Goal: Browse casually

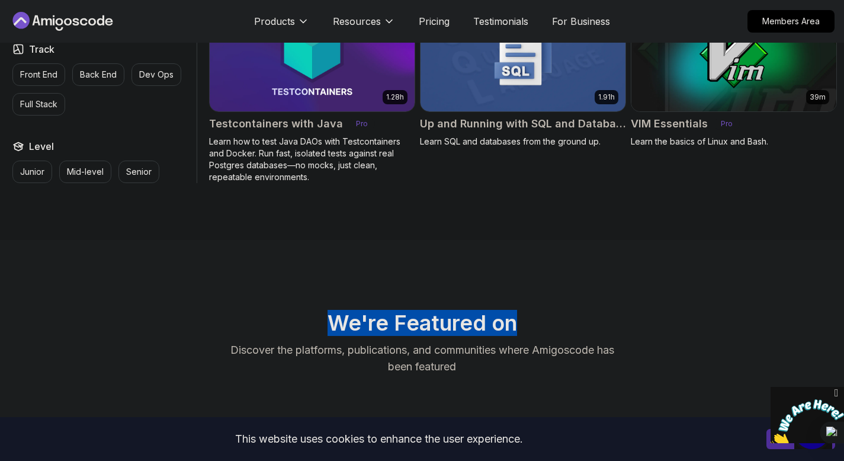
drag, startPoint x: 0, startPoint y: 0, endPoint x: 515, endPoint y: 318, distance: 605.4
click at [515, 318] on h2 "We're Featured on" at bounding box center [422, 323] width 829 height 24
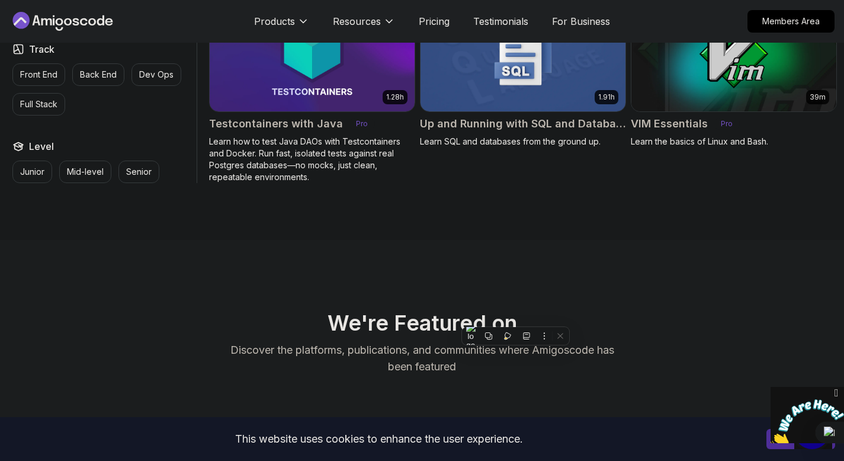
click at [566, 311] on h2 "We're Featured on" at bounding box center [422, 323] width 829 height 24
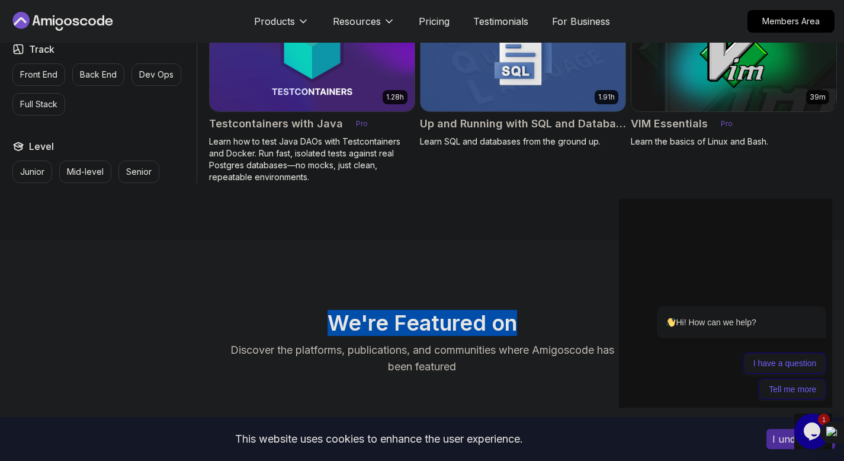
drag, startPoint x: 325, startPoint y: 314, endPoint x: 542, endPoint y: 316, distance: 217.4
click at [542, 316] on h2 "We're Featured on" at bounding box center [422, 323] width 829 height 24
drag, startPoint x: 528, startPoint y: 312, endPoint x: 318, endPoint y: 317, distance: 209.8
click at [318, 317] on h2 "We're Featured on" at bounding box center [422, 323] width 829 height 24
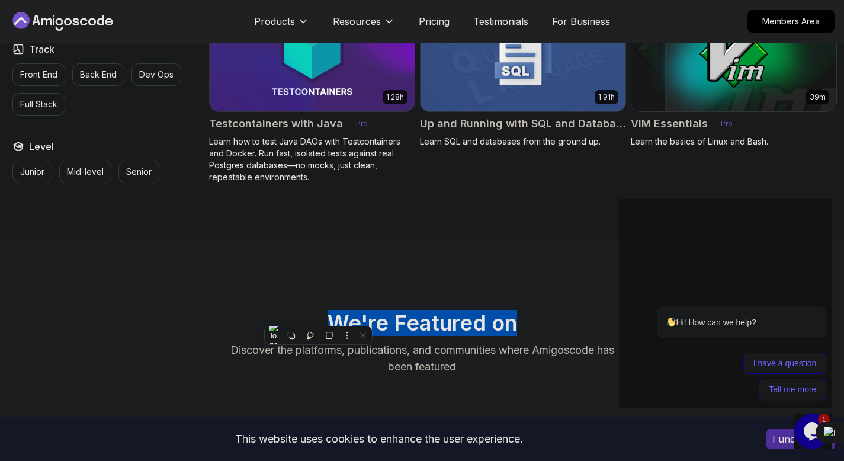
click at [318, 317] on h2 "We're Featured on" at bounding box center [422, 323] width 829 height 24
drag, startPoint x: 334, startPoint y: 310, endPoint x: 533, endPoint y: 309, distance: 199.1
click at [533, 311] on h2 "We're Featured on" at bounding box center [422, 323] width 829 height 24
drag, startPoint x: 524, startPoint y: 309, endPoint x: 303, endPoint y: 309, distance: 220.4
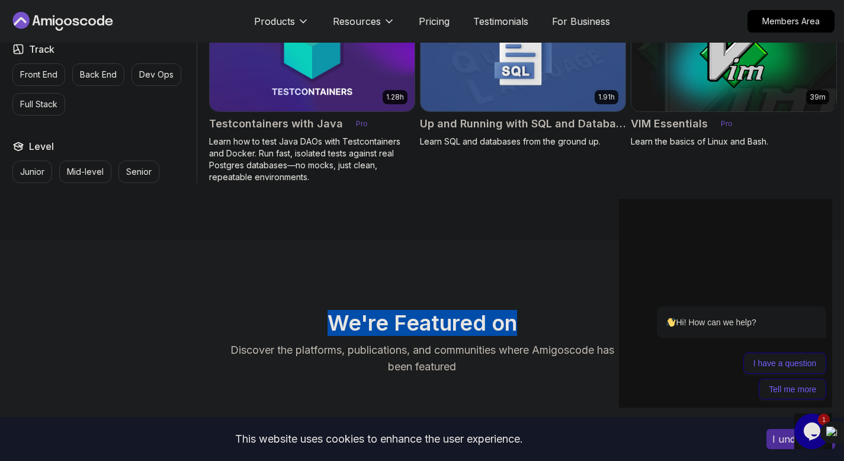
click at [303, 311] on h2 "We're Featured on" at bounding box center [422, 323] width 829 height 24
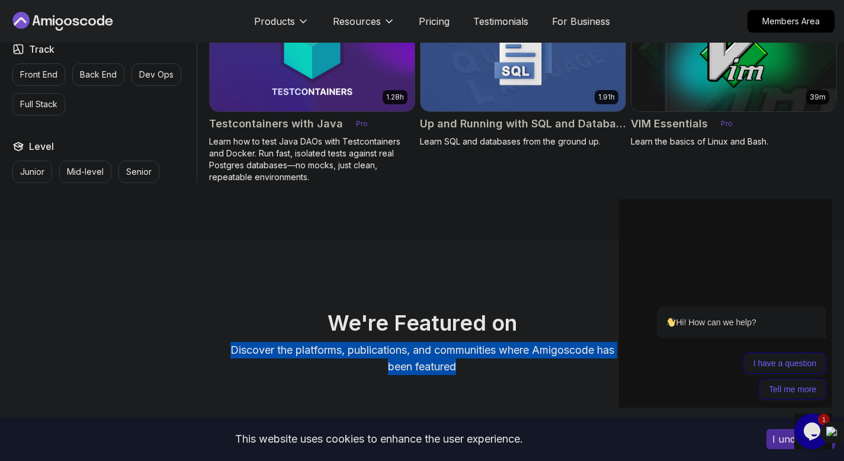
drag, startPoint x: 207, startPoint y: 342, endPoint x: 483, endPoint y: 357, distance: 276.5
click at [483, 357] on div "We're Featured on Discover the platforms, publications, and communities where A…" at bounding box center [422, 343] width 829 height 64
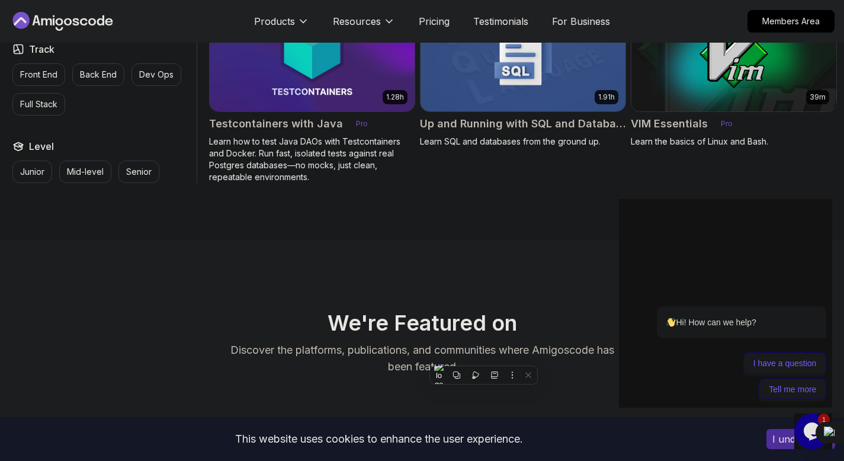
click at [461, 311] on h2 "We're Featured on" at bounding box center [422, 323] width 829 height 24
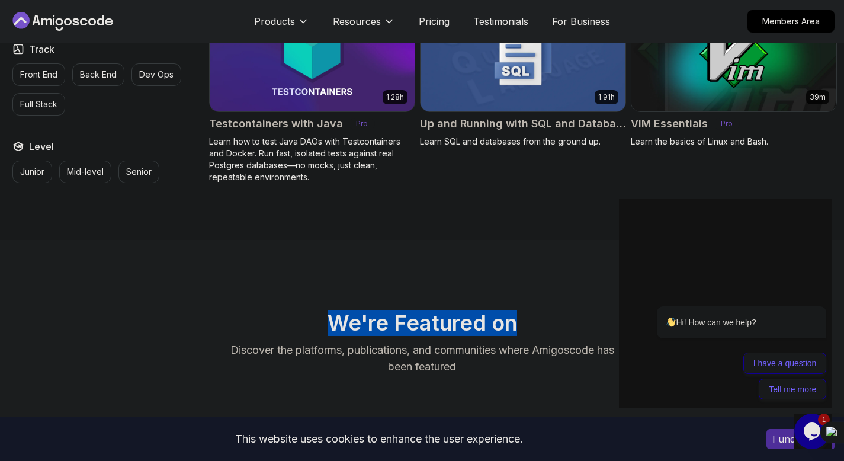
drag, startPoint x: 512, startPoint y: 309, endPoint x: 286, endPoint y: 309, distance: 226.3
click at [286, 311] on h2 "We're Featured on" at bounding box center [422, 323] width 829 height 24
drag, startPoint x: 286, startPoint y: 309, endPoint x: 509, endPoint y: 310, distance: 223.3
click at [509, 311] on h2 "We're Featured on" at bounding box center [422, 323] width 829 height 24
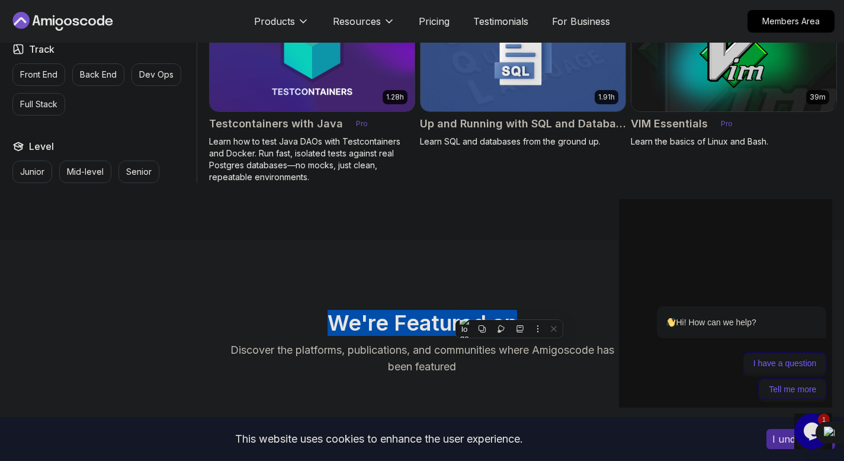
click at [509, 311] on h2 "We're Featured on" at bounding box center [422, 323] width 829 height 24
drag, startPoint x: 326, startPoint y: 315, endPoint x: 542, endPoint y: 319, distance: 216.3
click at [542, 319] on h2 "We're Featured on" at bounding box center [422, 323] width 829 height 24
drag, startPoint x: 355, startPoint y: 320, endPoint x: 539, endPoint y: 320, distance: 183.6
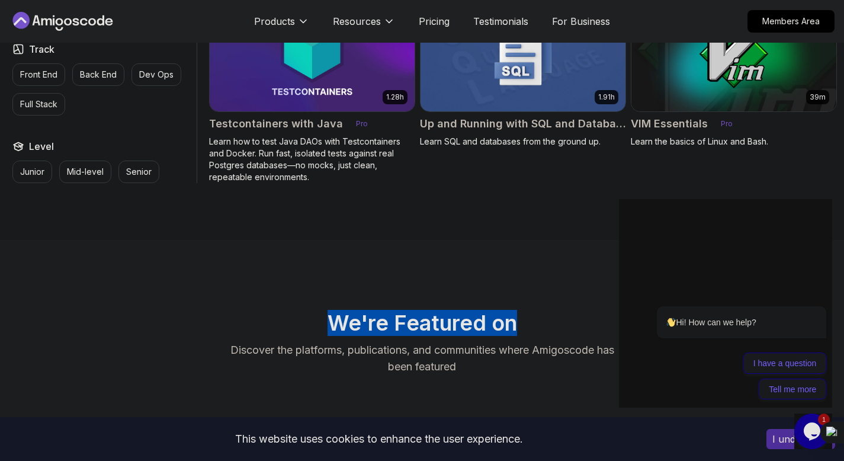
click at [539, 320] on h2 "We're Featured on" at bounding box center [422, 323] width 829 height 24
click at [533, 315] on h2 "We're Featured on" at bounding box center [422, 323] width 829 height 24
drag, startPoint x: 280, startPoint y: 310, endPoint x: 534, endPoint y: 310, distance: 254.1
click at [506, 311] on h2 "We're Featured on" at bounding box center [422, 323] width 829 height 24
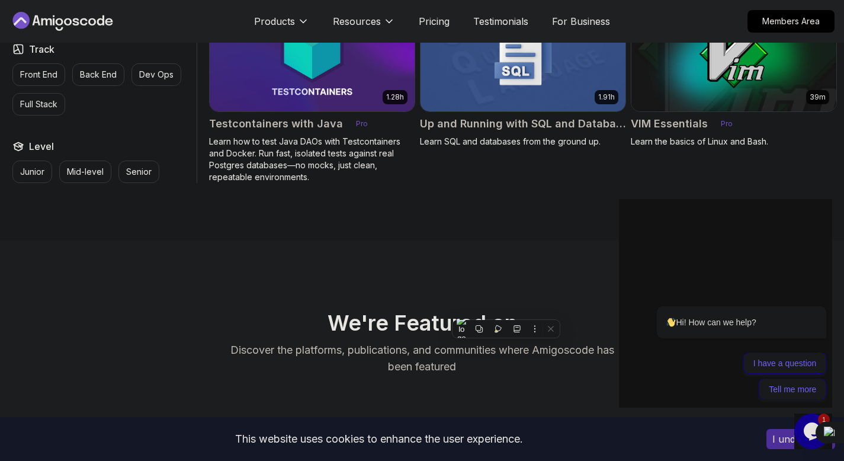
click at [534, 311] on h2 "We're Featured on" at bounding box center [422, 323] width 829 height 24
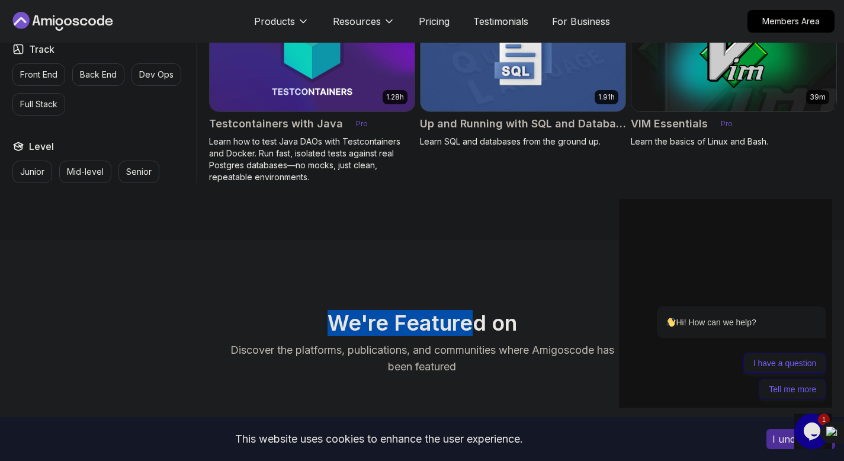
drag, startPoint x: 258, startPoint y: 309, endPoint x: 601, endPoint y: 309, distance: 343.6
click at [567, 311] on h2 "We're Featured on" at bounding box center [422, 323] width 829 height 24
click at [511, 311] on h2 "We're Featured on" at bounding box center [422, 323] width 829 height 24
drag, startPoint x: 513, startPoint y: 312, endPoint x: 236, endPoint y: 312, distance: 276.7
click at [335, 312] on h2 "We're Featured on" at bounding box center [422, 323] width 829 height 24
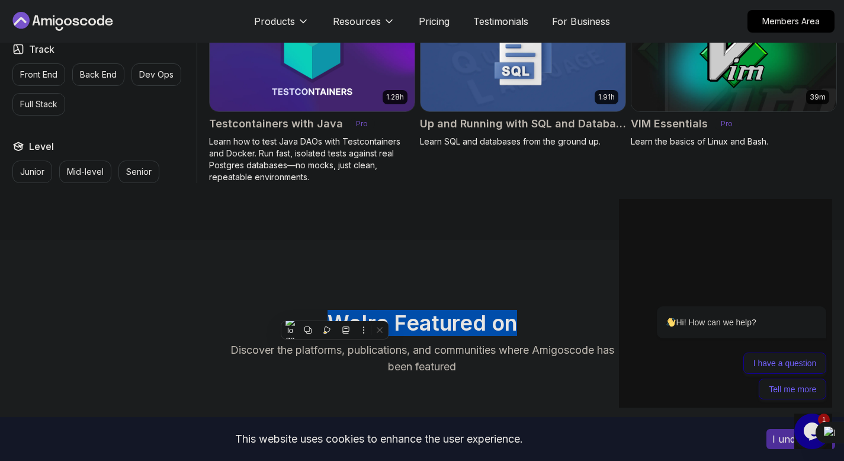
click at [351, 311] on h2 "We're Featured on" at bounding box center [422, 323] width 829 height 24
drag, startPoint x: 309, startPoint y: 308, endPoint x: 618, endPoint y: 308, distance: 309.8
click at [613, 311] on h2 "We're Featured on" at bounding box center [422, 323] width 829 height 24
click at [441, 315] on h2 "We're Featured on" at bounding box center [422, 323] width 829 height 24
drag, startPoint x: 519, startPoint y: 309, endPoint x: 319, endPoint y: 304, distance: 200.3
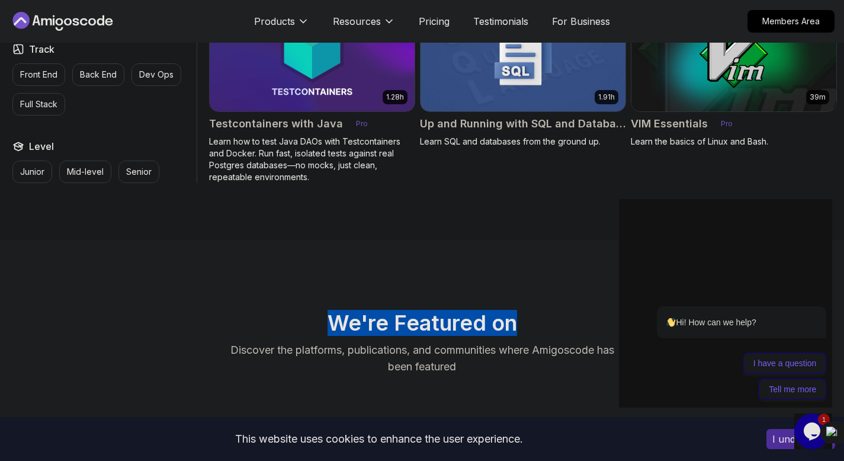
click at [319, 311] on h2 "We're Featured on" at bounding box center [422, 323] width 829 height 24
drag, startPoint x: 319, startPoint y: 304, endPoint x: 555, endPoint y: 306, distance: 235.8
click at [555, 311] on h2 "We're Featured on" at bounding box center [422, 323] width 829 height 24
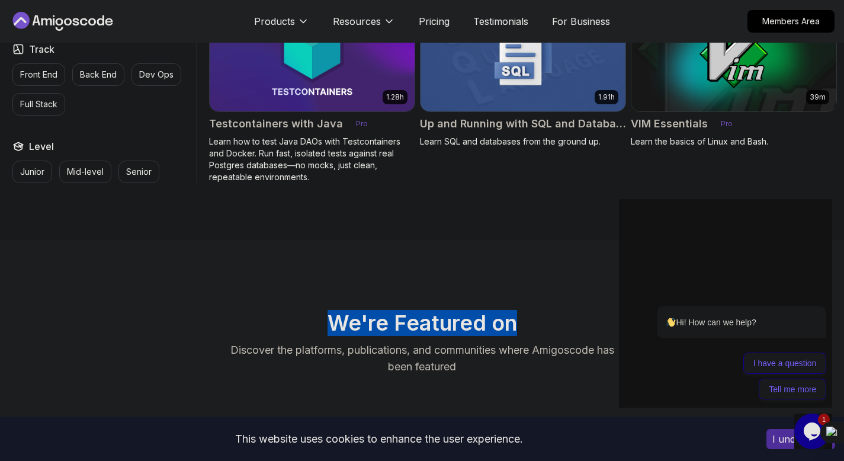
drag, startPoint x: 487, startPoint y: 305, endPoint x: 306, endPoint y: 305, distance: 181.3
click at [306, 311] on h2 "We're Featured on" at bounding box center [422, 323] width 829 height 24
drag, startPoint x: 306, startPoint y: 305, endPoint x: 543, endPoint y: 309, distance: 237.0
click at [543, 311] on h2 "We're Featured on" at bounding box center [422, 323] width 829 height 24
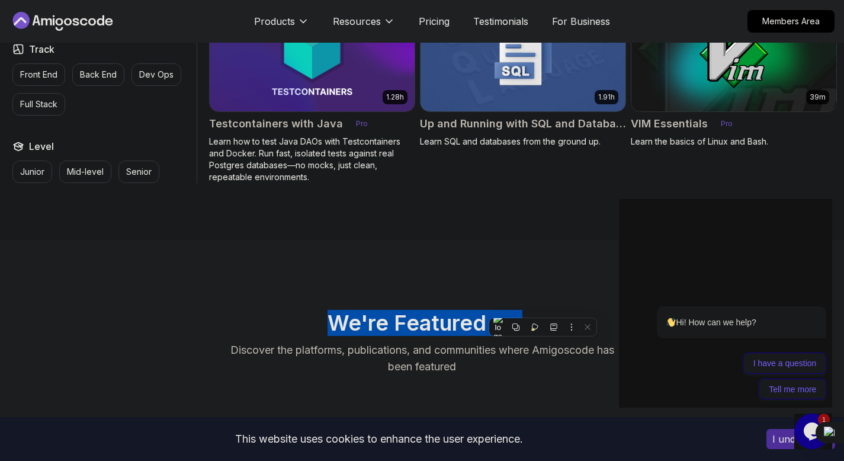
click at [543, 311] on h2 "We're Featured on" at bounding box center [422, 323] width 829 height 24
